Goal: Information Seeking & Learning: Learn about a topic

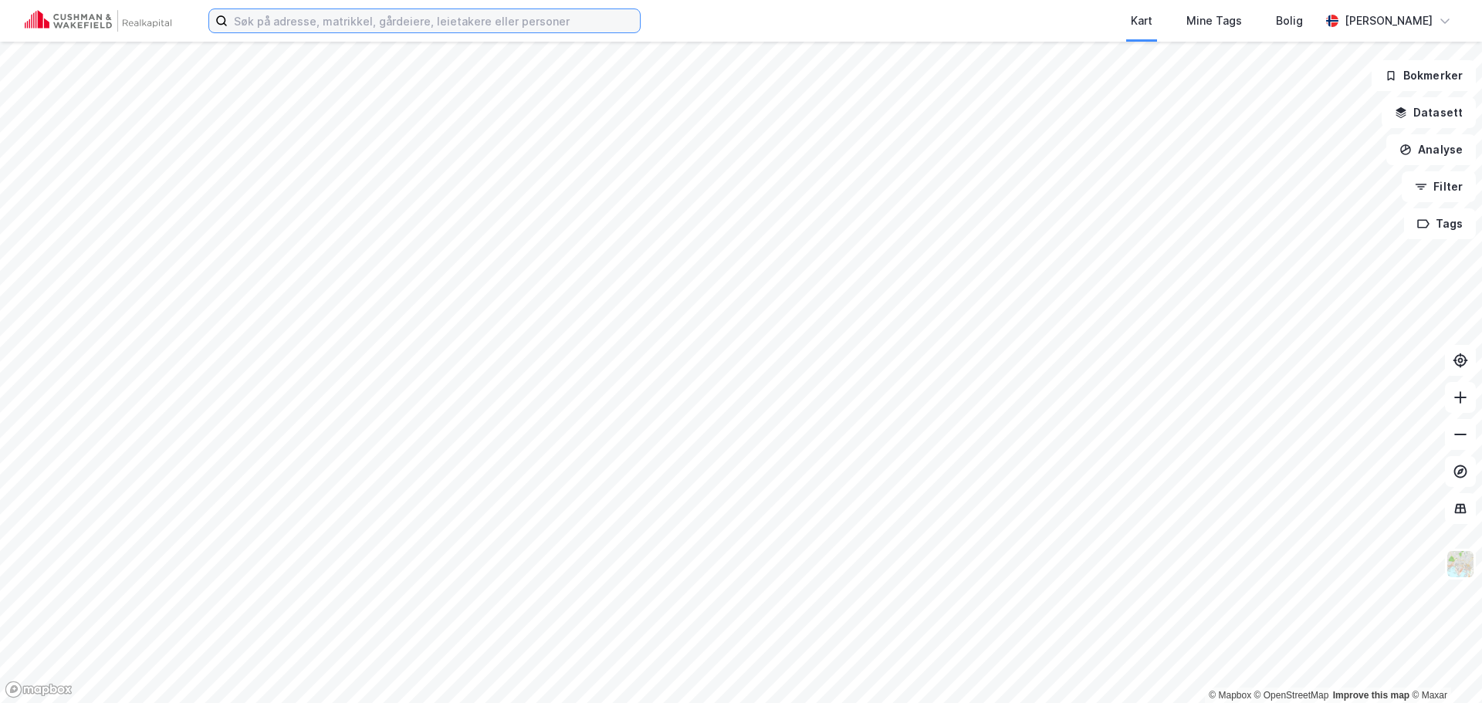
click at [342, 24] on input at bounding box center [434, 20] width 412 height 23
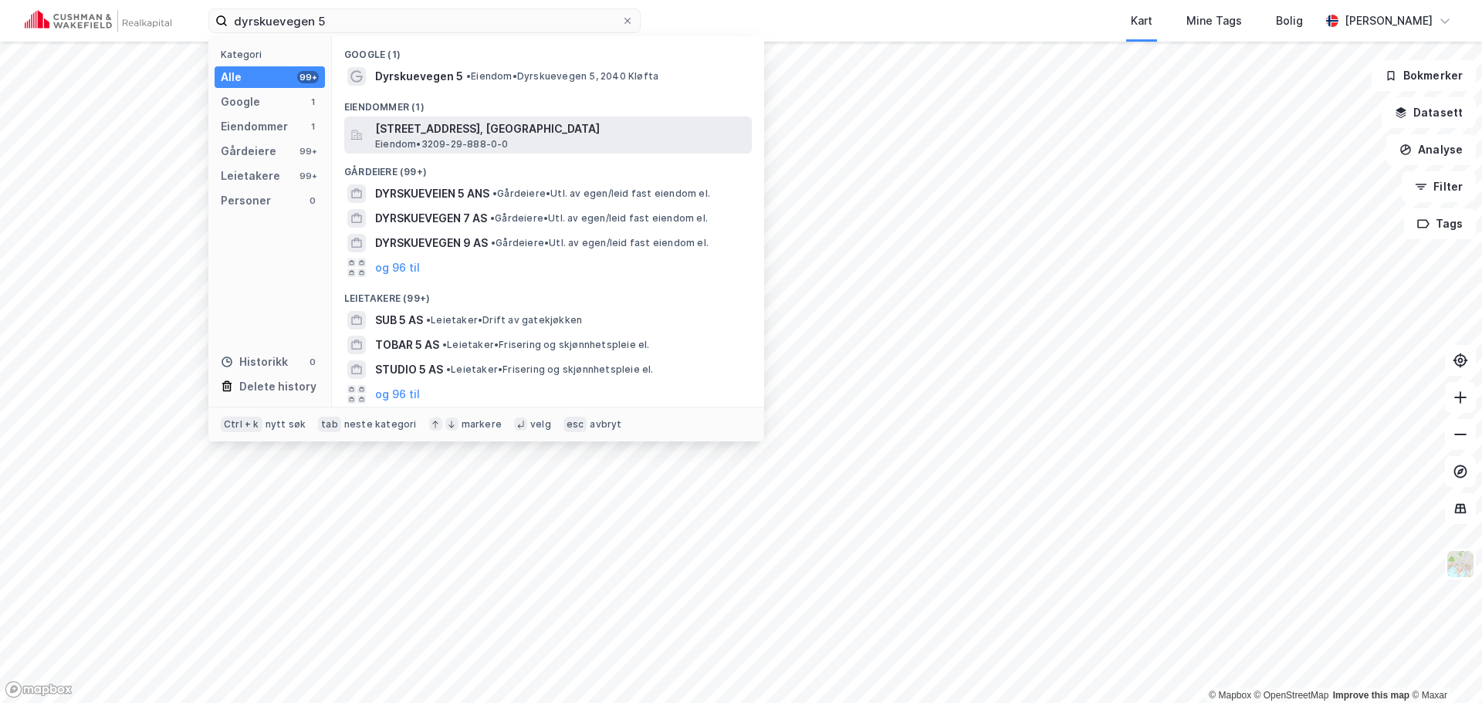
click at [489, 135] on span "[STREET_ADDRESS], [GEOGRAPHIC_DATA]" at bounding box center [560, 129] width 370 height 19
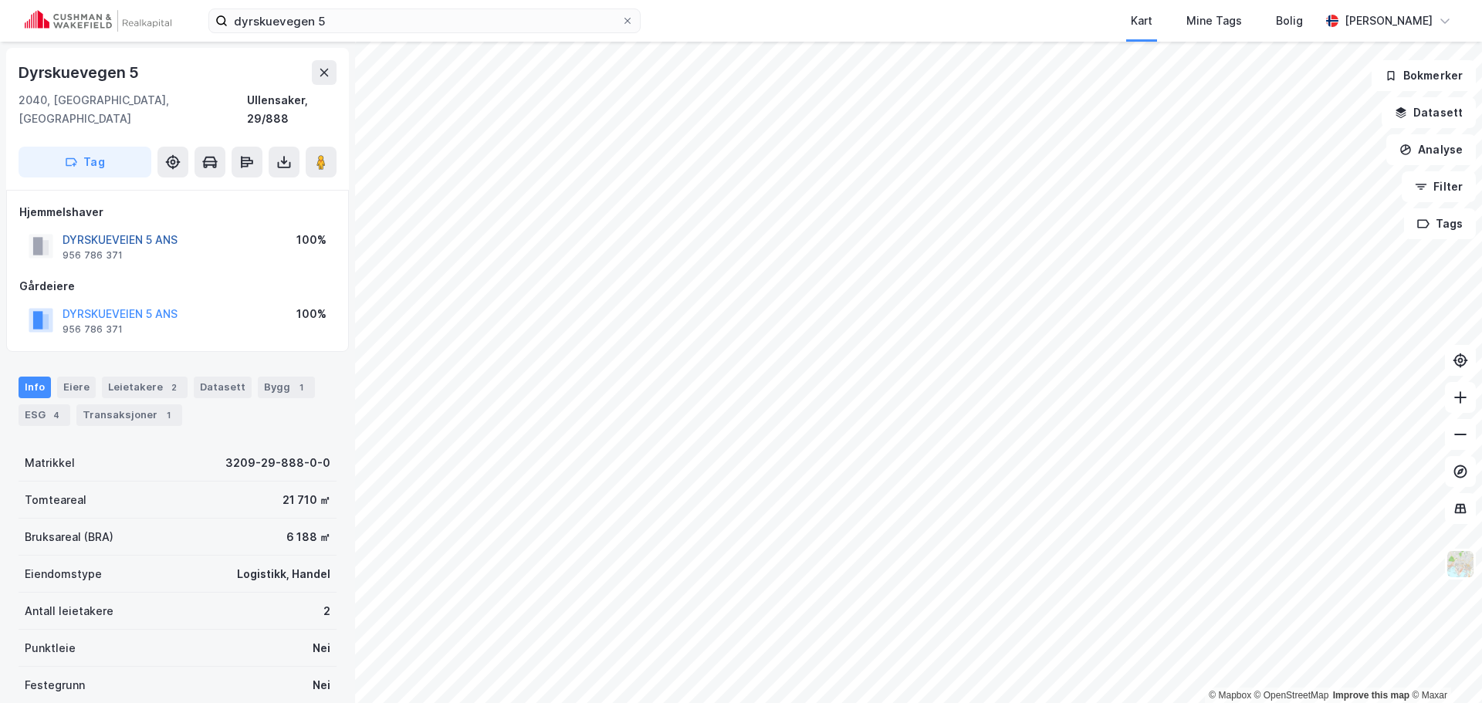
click at [0, 0] on button "DYRSKUEVEIEN 5 ANS" at bounding box center [0, 0] width 0 height 0
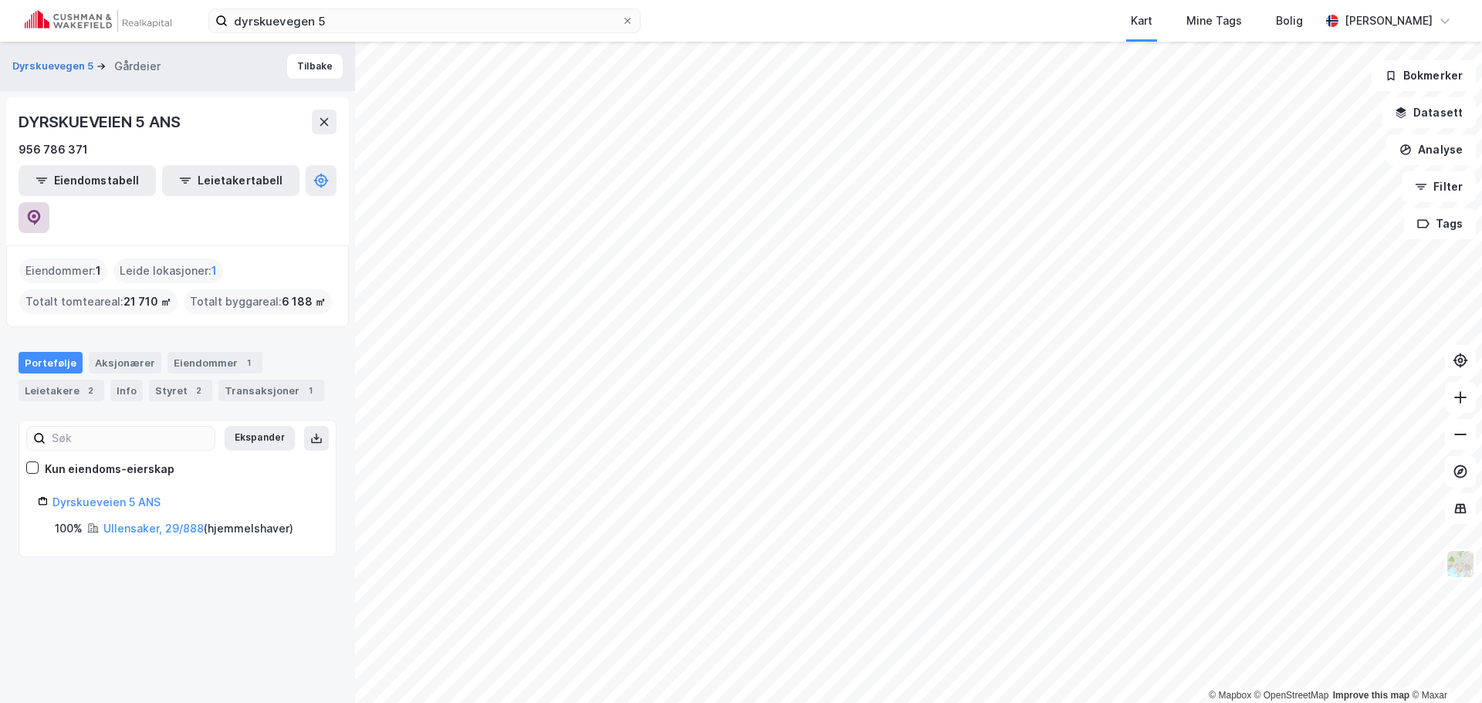
click at [49, 202] on button at bounding box center [34, 217] width 31 height 31
click at [343, 25] on input "dyrskuevegen 5" at bounding box center [425, 20] width 394 height 23
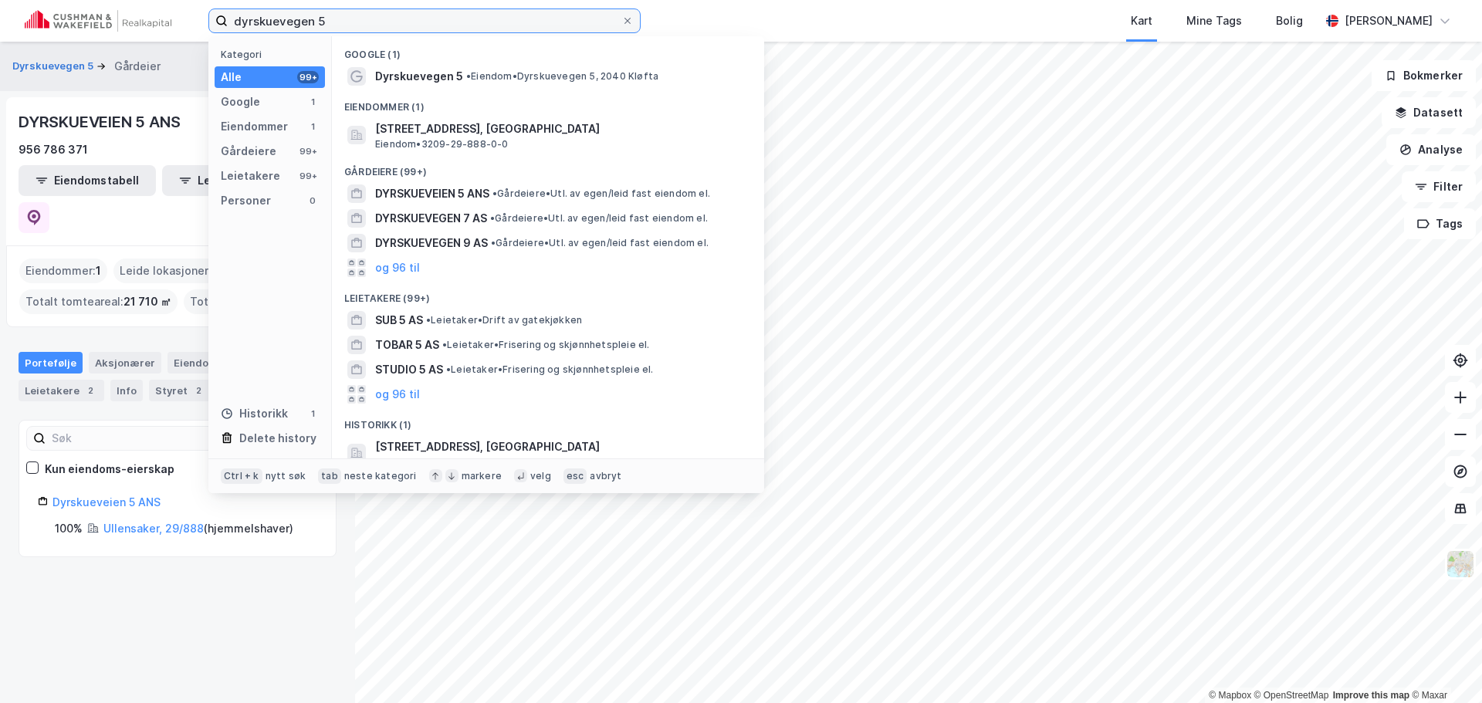
click at [343, 25] on input "dyrskuevegen 5" at bounding box center [425, 20] width 394 height 23
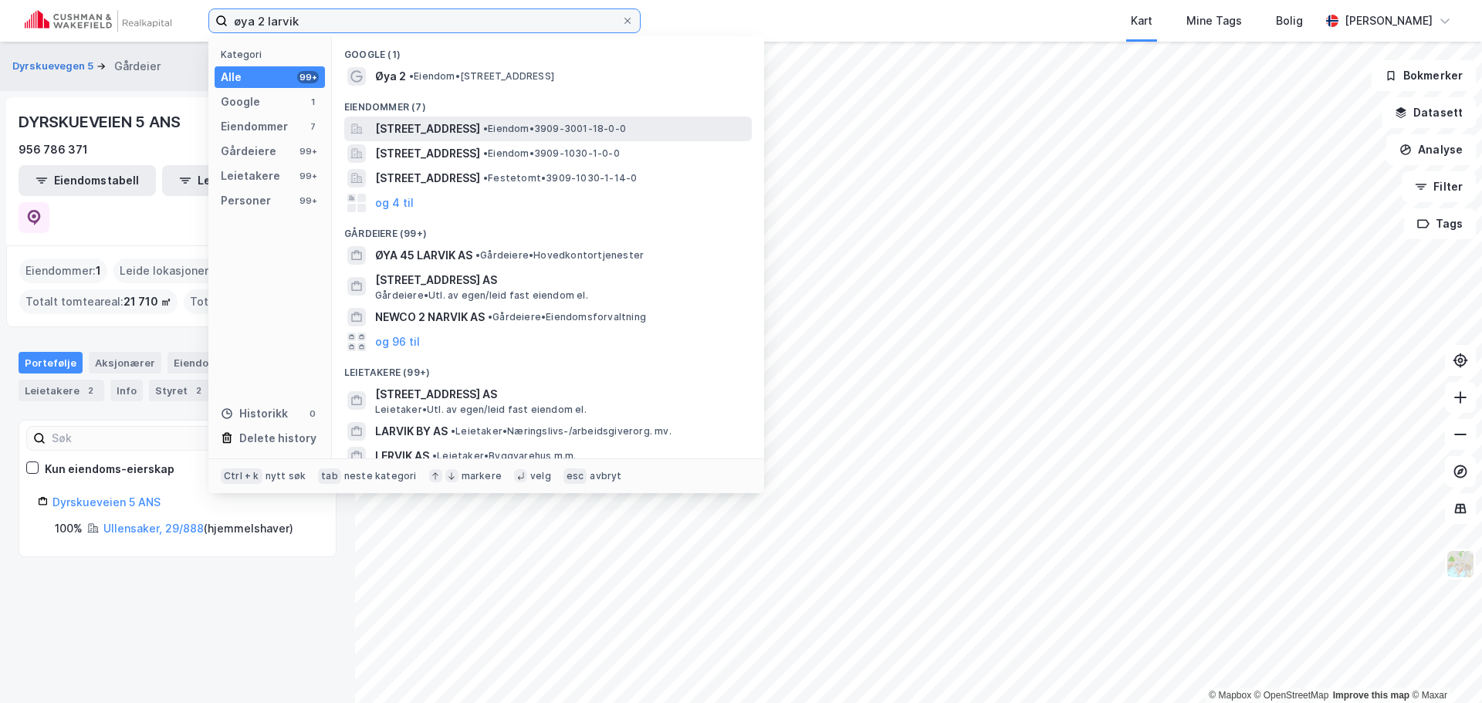
type input "øya 2 larvik"
click at [465, 123] on span "[STREET_ADDRESS]" at bounding box center [427, 129] width 105 height 19
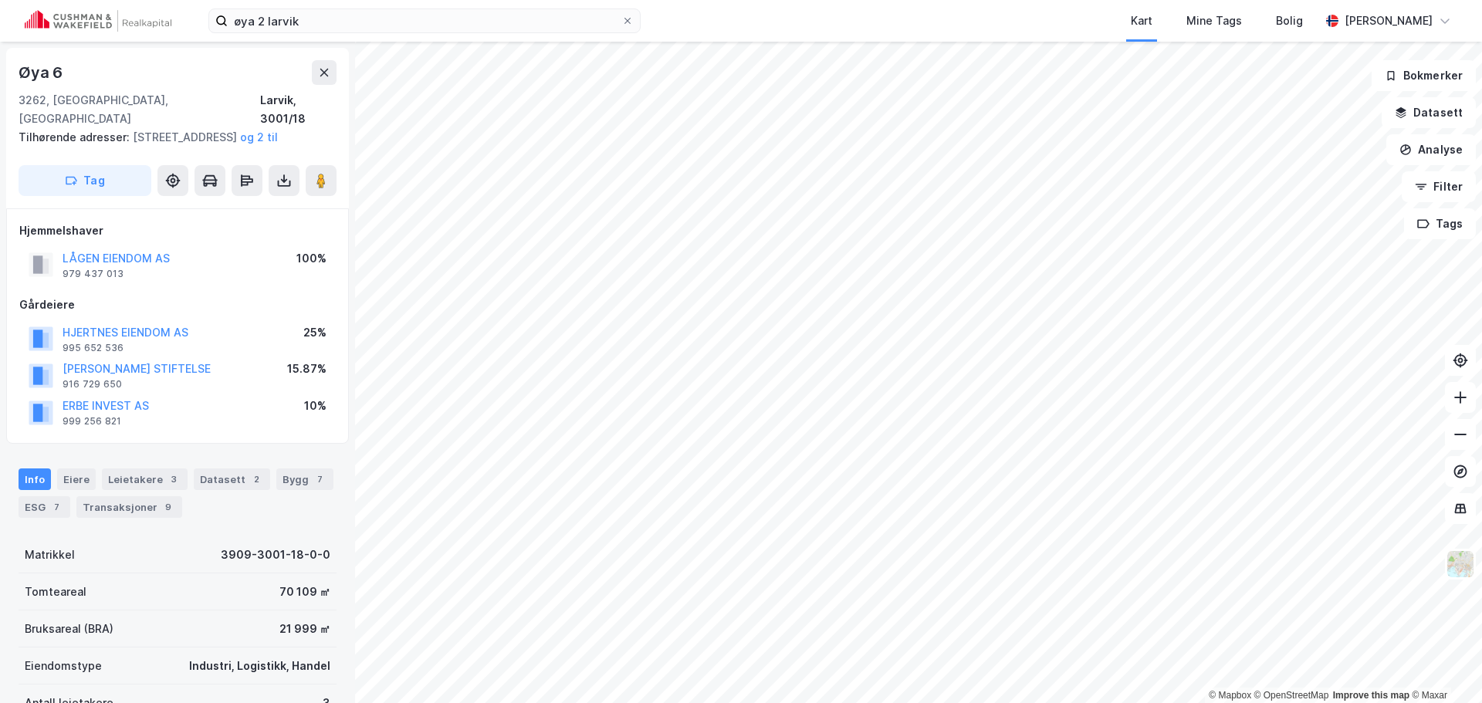
click at [116, 249] on div "LÅGEN EIENDOM AS" at bounding box center [116, 258] width 107 height 19
click at [0, 0] on button "LÅGEN EIENDOM AS" at bounding box center [0, 0] width 0 height 0
